Goal: Information Seeking & Learning: Learn about a topic

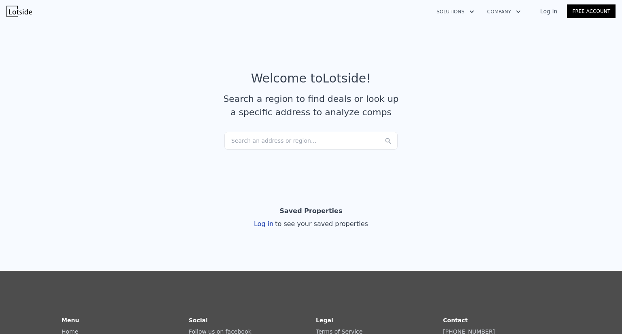
click at [267, 140] on div "Search an address or region..." at bounding box center [310, 141] width 173 height 18
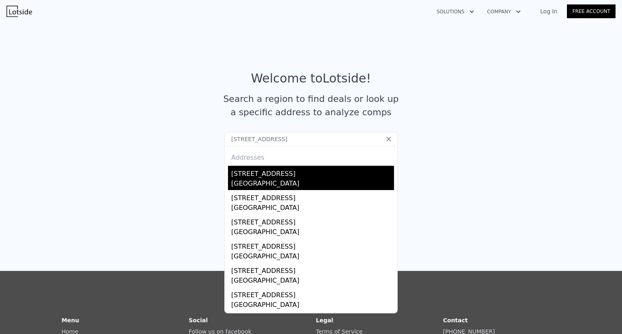
type input "[STREET_ADDRESS]"
click at [253, 178] on div "[STREET_ADDRESS]" at bounding box center [312, 172] width 163 height 13
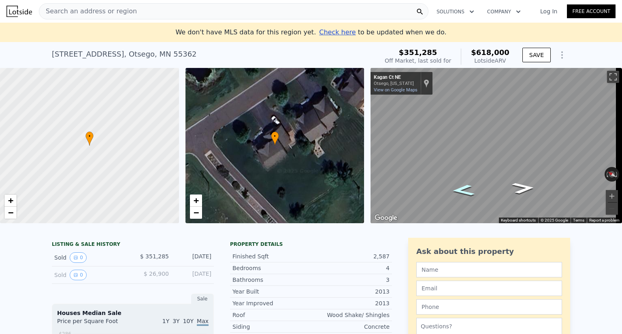
click at [463, 189] on icon "Go Northwest, Kagan Ct NE" at bounding box center [463, 190] width 42 height 17
click at [306, 193] on div "• + − • + − ← Move left → Move right ↑ Move up ↓ Move down + Zoom in - Zoom out…" at bounding box center [311, 145] width 622 height 155
click at [621, 155] on html "Search an address or region Solutions Company Open main menu Log In Free Accoun…" at bounding box center [311, 167] width 622 height 334
click at [577, 171] on div "Rotate the view" at bounding box center [584, 172] width 34 height 7
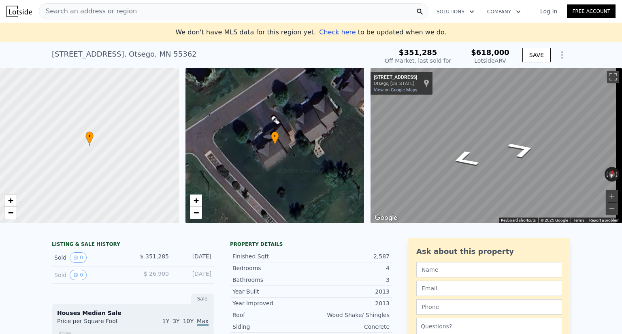
click at [394, 166] on div "← Move left → Move right ↑ Move up ↓ Move down + Zoom in - Zoom out [STREET_ADD…" at bounding box center [495, 145] width 251 height 155
click at [453, 129] on div "Map" at bounding box center [495, 145] width 251 height 155
drag, startPoint x: 516, startPoint y: 144, endPoint x: 64, endPoint y: 173, distance: 453.8
click at [64, 173] on div "• + − • + − ← Move left → Move right ↑ Move up ↓ Move down + Zoom in - Zoom out…" at bounding box center [311, 145] width 622 height 155
click at [605, 195] on button "Zoom in" at bounding box center [611, 196] width 12 height 12
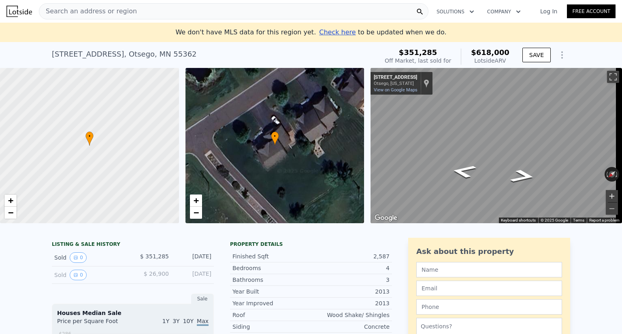
click at [608, 194] on button "Zoom in" at bounding box center [611, 196] width 12 height 12
click at [451, 223] on div "• + − • + − ← Move left → Move right ↑ Move up ↓ Move down + Zoom in - Zoom out…" at bounding box center [311, 145] width 622 height 155
